Goal: Transaction & Acquisition: Purchase product/service

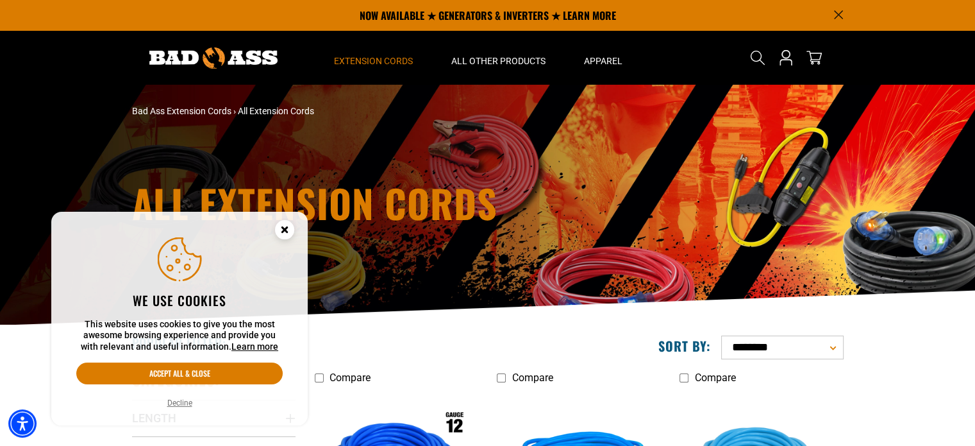
click at [285, 230] on icon "Close this option" at bounding box center [284, 229] width 4 height 4
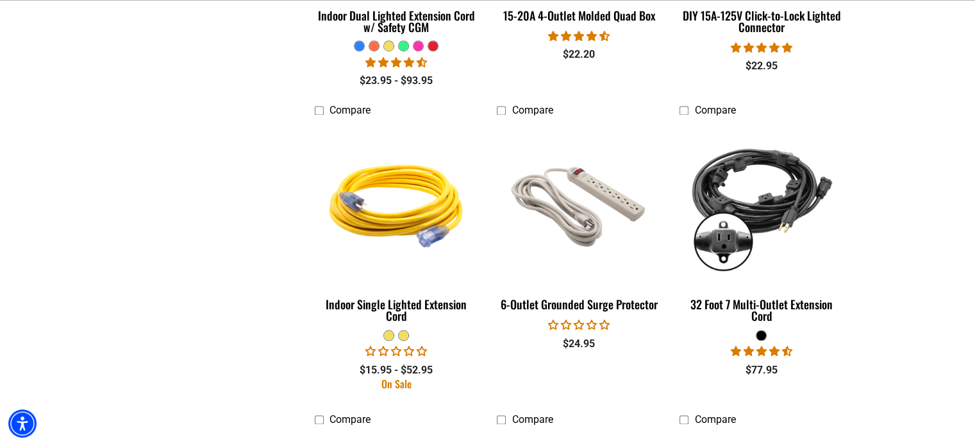
scroll to position [1735, 0]
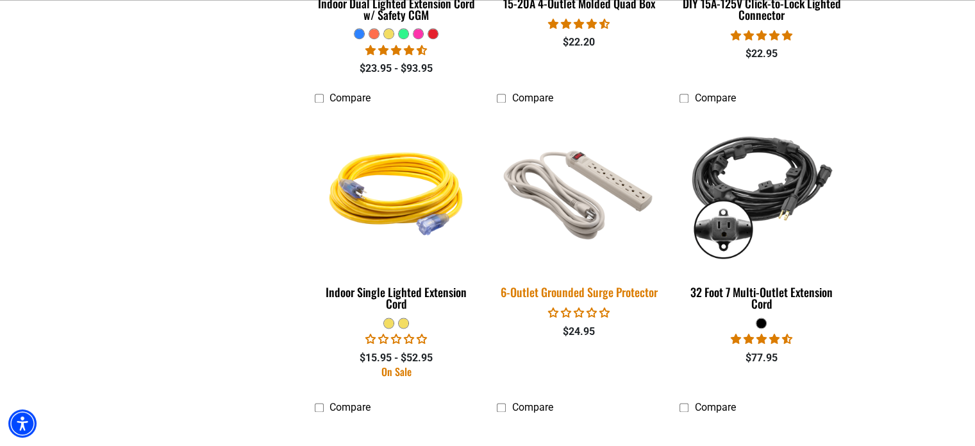
click at [575, 230] on img at bounding box center [579, 190] width 180 height 164
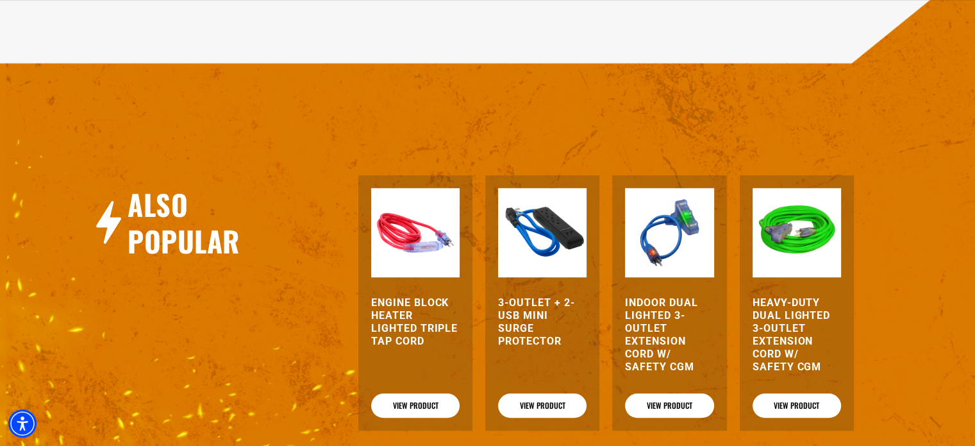
scroll to position [1231, 0]
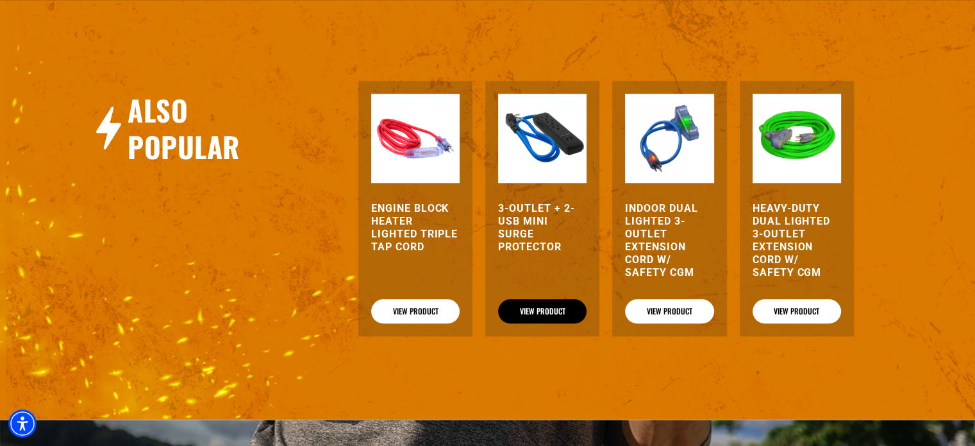
click at [557, 305] on link "View Product" at bounding box center [542, 311] width 88 height 24
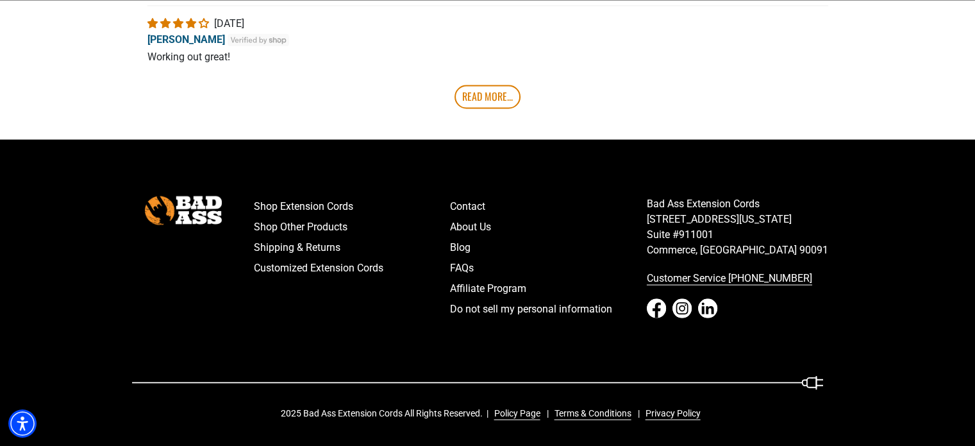
scroll to position [2341, 0]
